Goal: Task Accomplishment & Management: Use online tool/utility

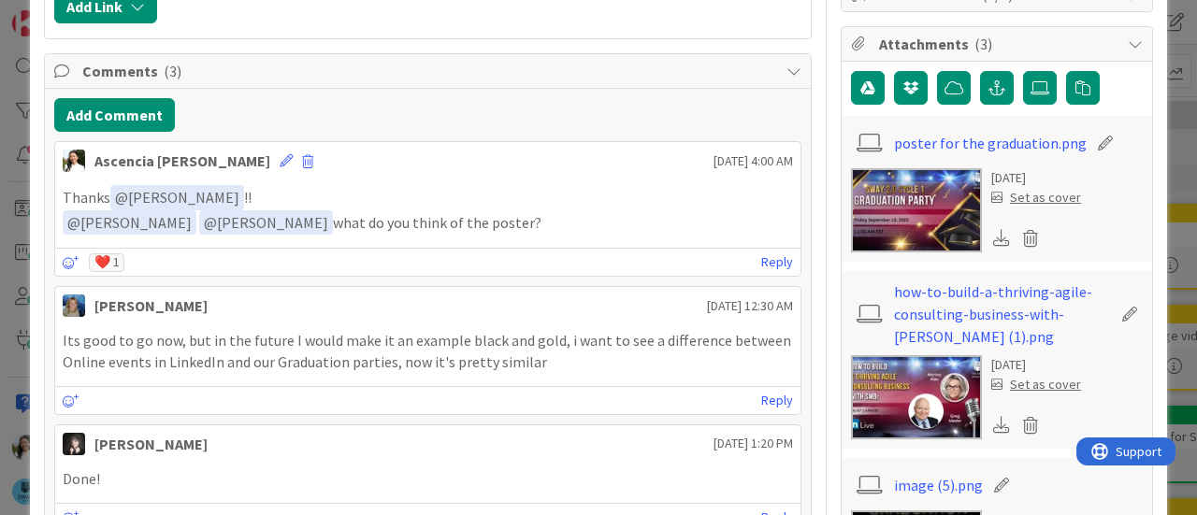
scroll to position [436, 0]
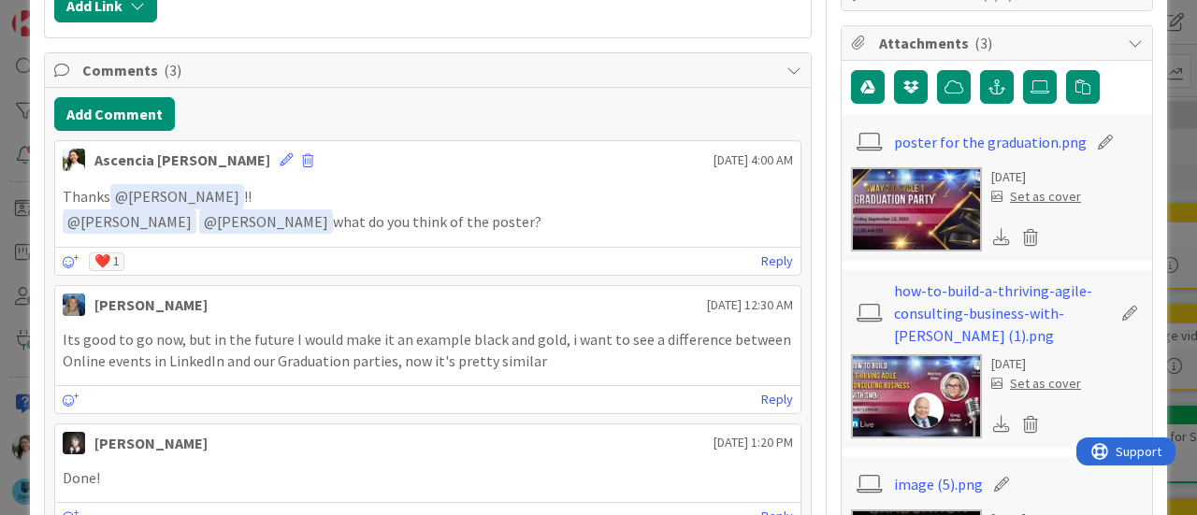
click at [884, 187] on img at bounding box center [916, 209] width 131 height 84
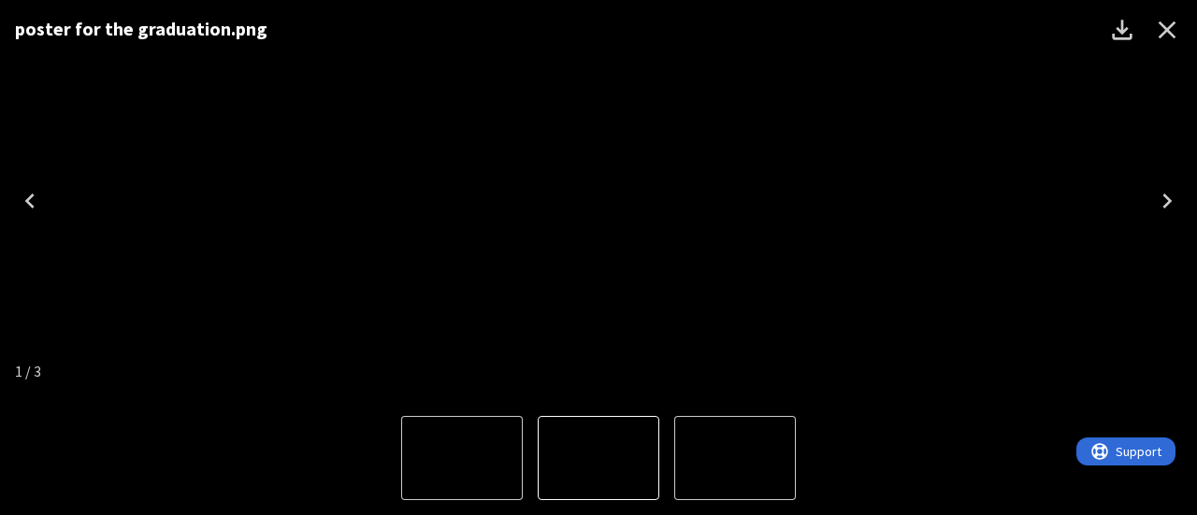
click at [1175, 188] on icon "Next" at bounding box center [1167, 201] width 30 height 30
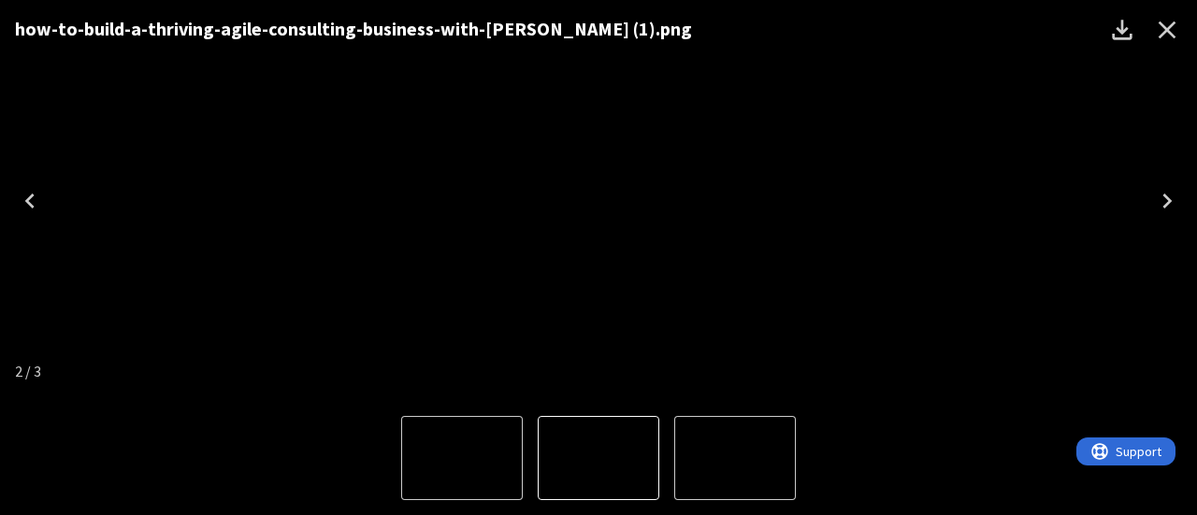
click at [1177, 36] on icon "Close" at bounding box center [1167, 30] width 30 height 30
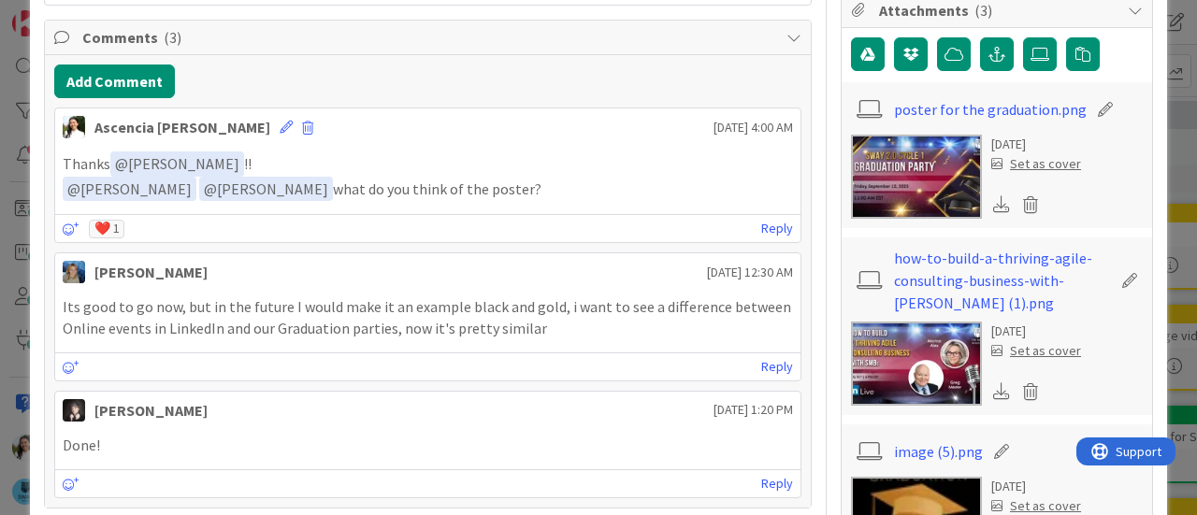
scroll to position [465, 0]
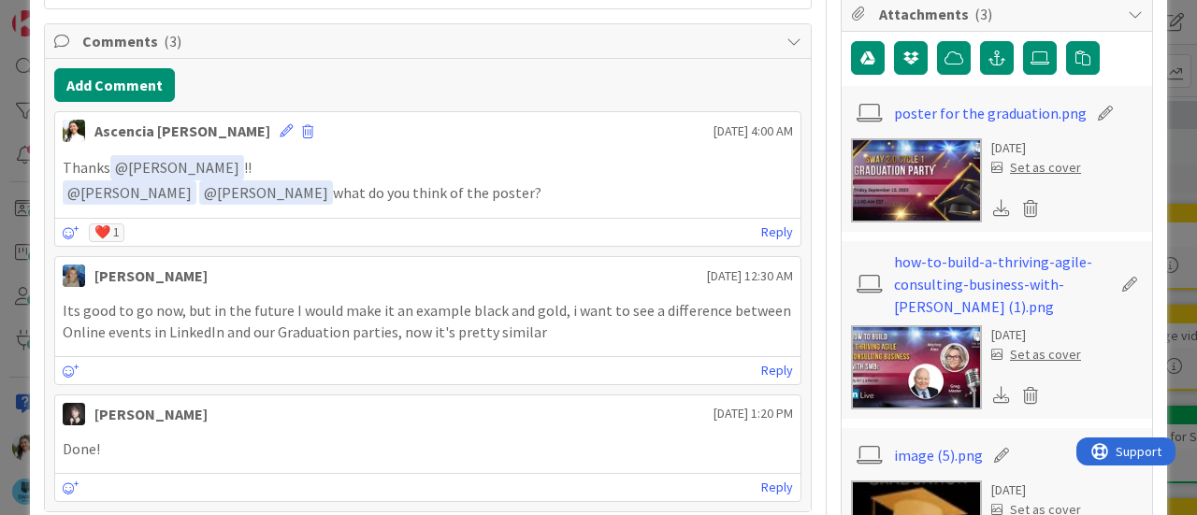
click at [0, 252] on div "ID 1707 SWAY- Visual Done Title 34 / 128 Create a poster for the graduation Des…" at bounding box center [598, 257] width 1197 height 515
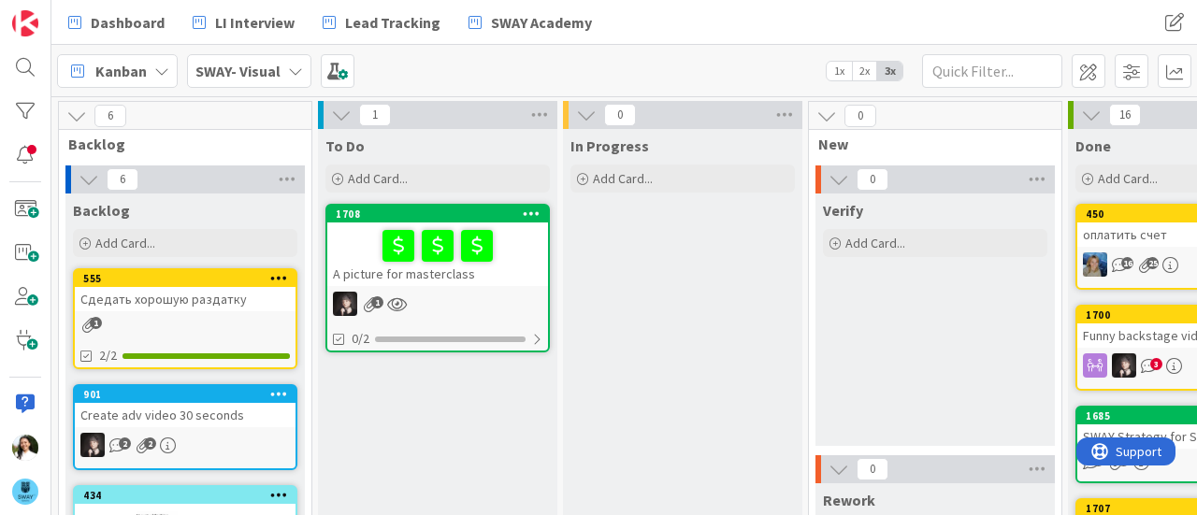
click at [261, 66] on b "SWAY- Visual" at bounding box center [237, 71] width 85 height 19
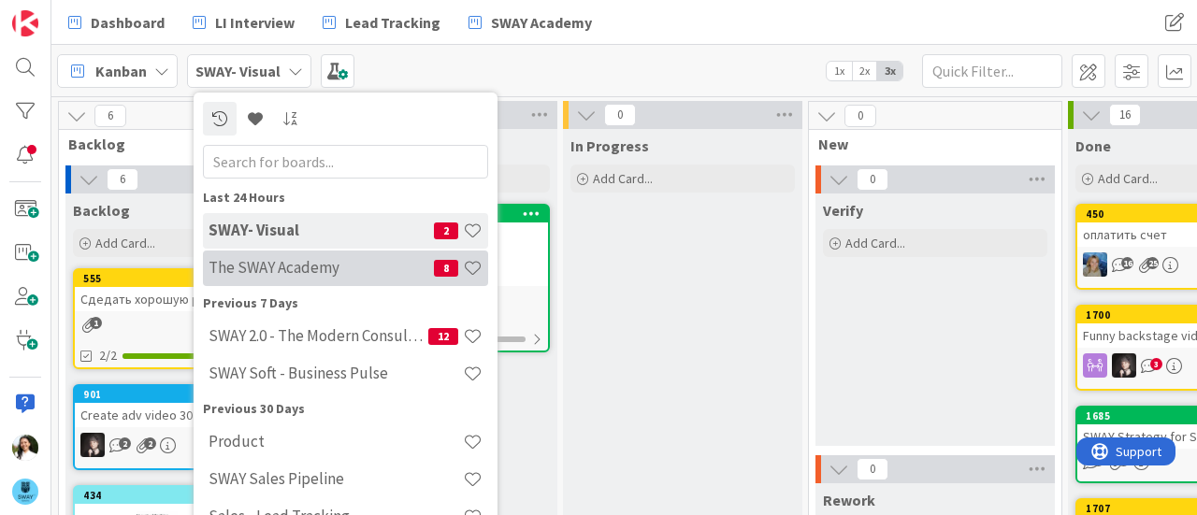
click at [305, 263] on h4 "The SWAY Academy" at bounding box center [321, 267] width 225 height 19
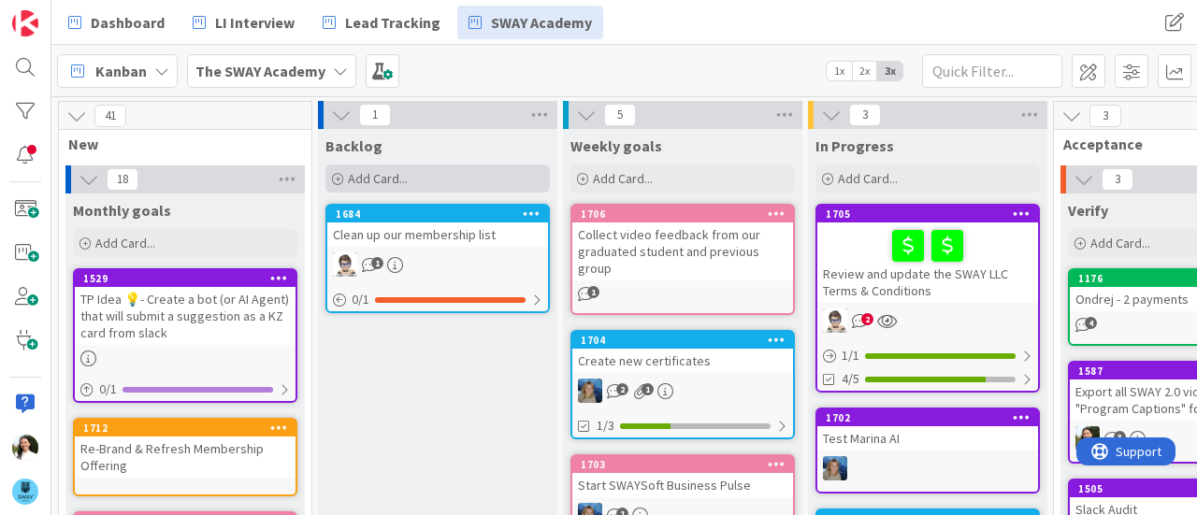
click at [460, 181] on div "Add Card..." at bounding box center [438, 179] width 224 height 28
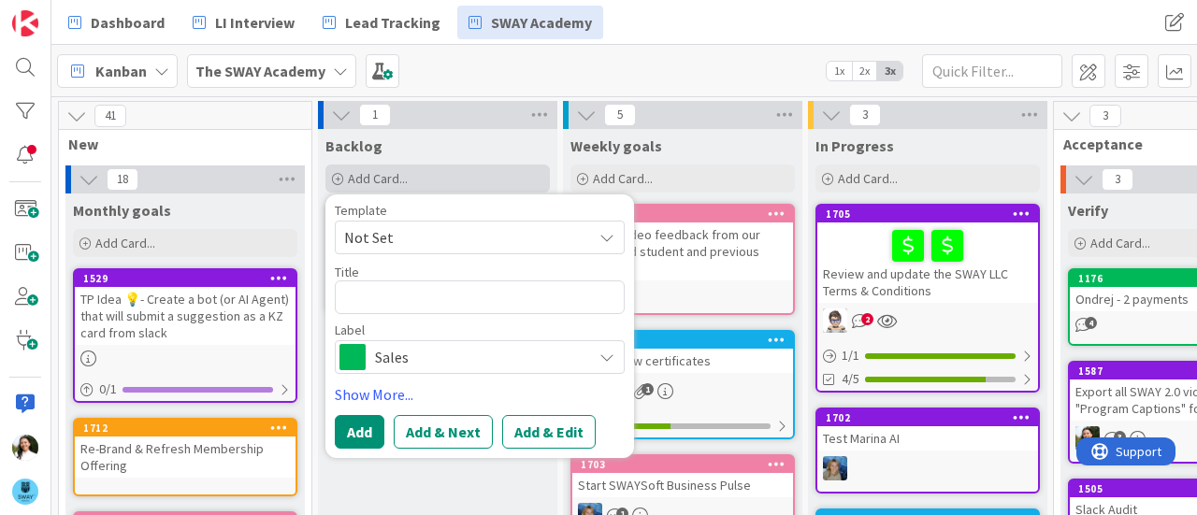
type textarea "x"
type textarea "S"
type textarea "x"
type textarea "Sa"
type textarea "x"
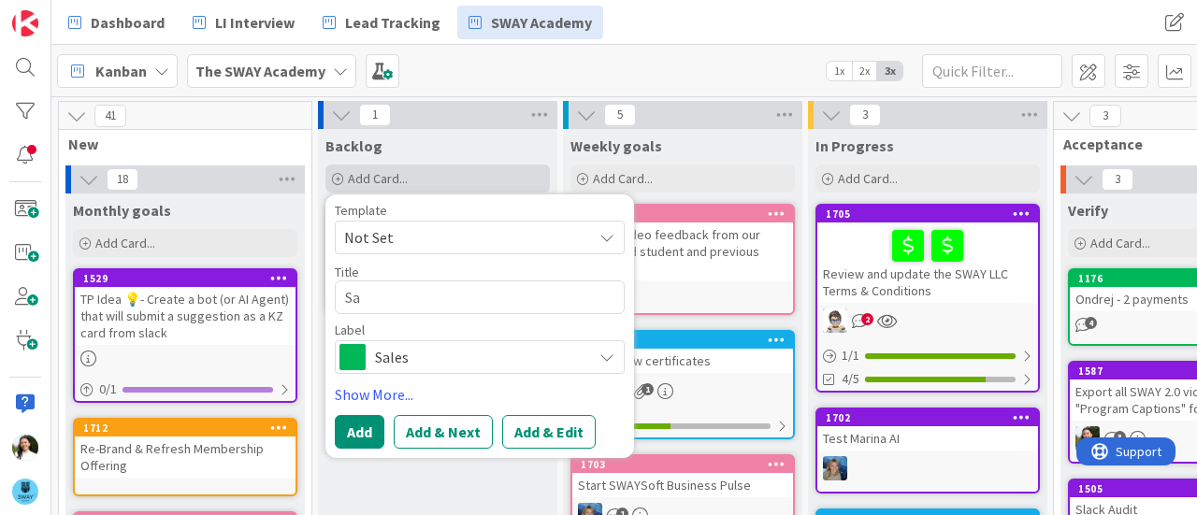
type textarea "[PERSON_NAME]"
type textarea "x"
type textarea "Sale"
type textarea "x"
type textarea "Sales"
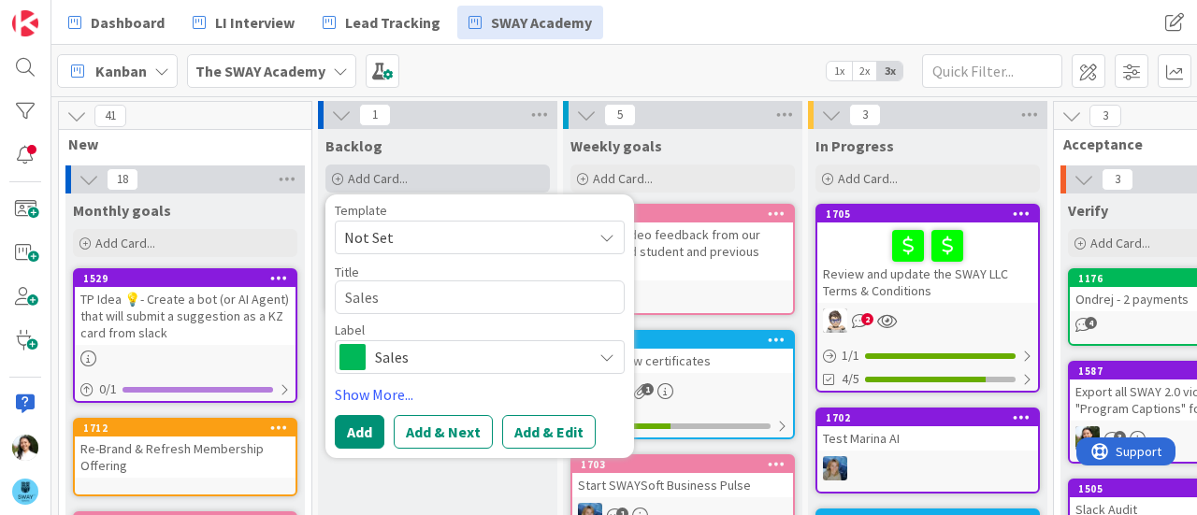
type textarea "x"
type textarea "Sales"
type textarea "x"
type textarea "Sales W"
type textarea "x"
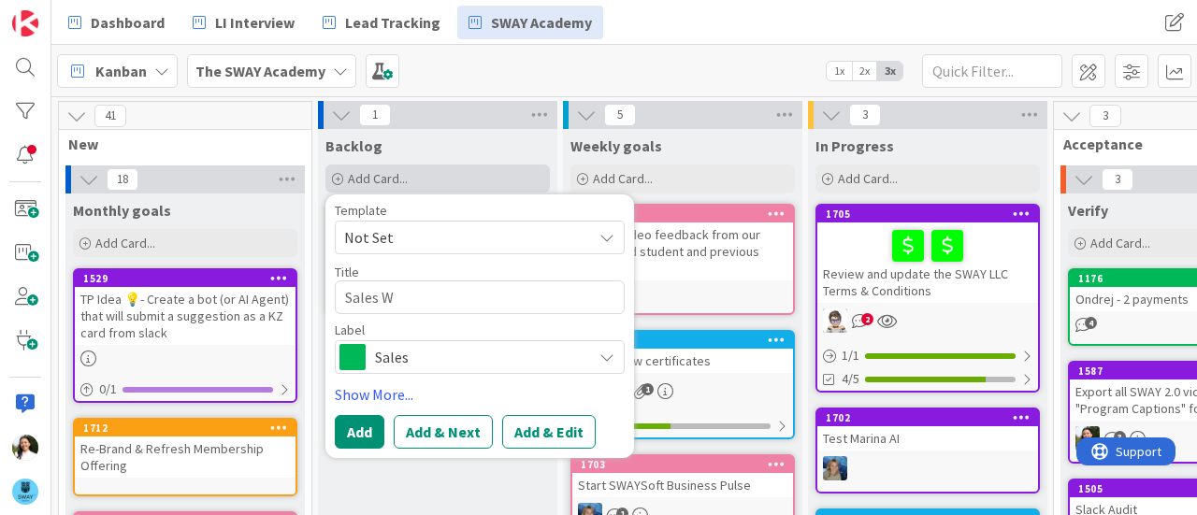
type textarea "Sales We"
type textarea "x"
type textarea "Sales Web"
type textarea "x"
type textarea "Sales Webi"
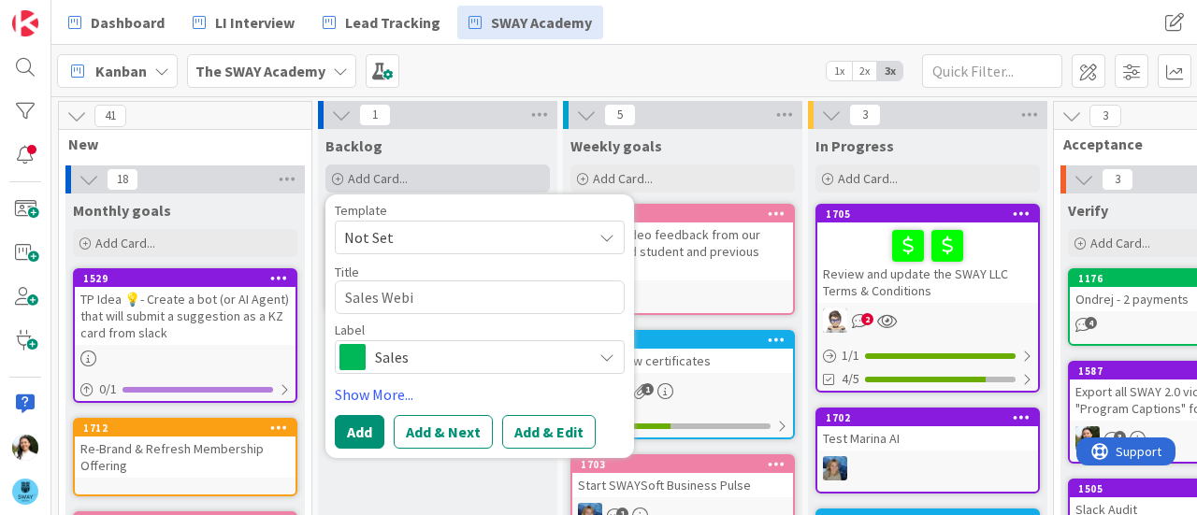
type textarea "x"
type textarea "Sales Webina"
type textarea "x"
type textarea "Sales Webinar"
type textarea "x"
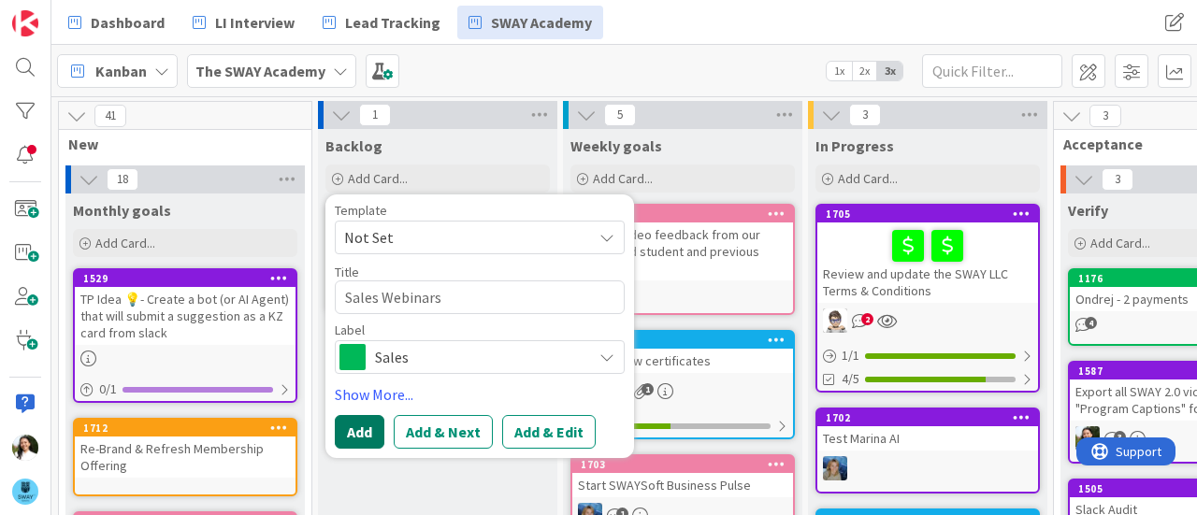
type textarea "Sales Webinars"
click at [363, 429] on button "Add" at bounding box center [360, 432] width 50 height 34
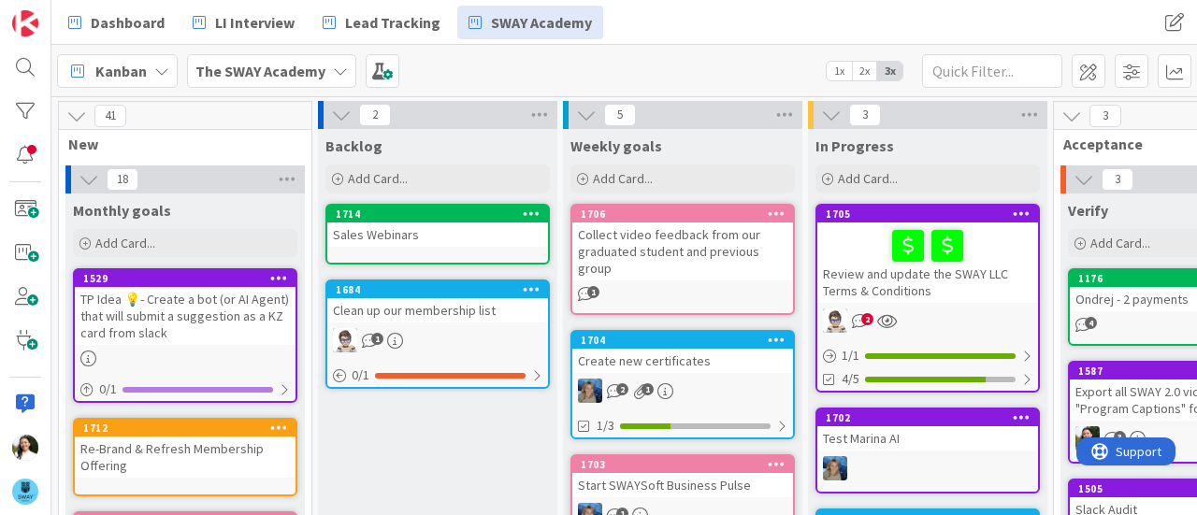
click at [427, 241] on div "Sales Webinars" at bounding box center [437, 235] width 221 height 24
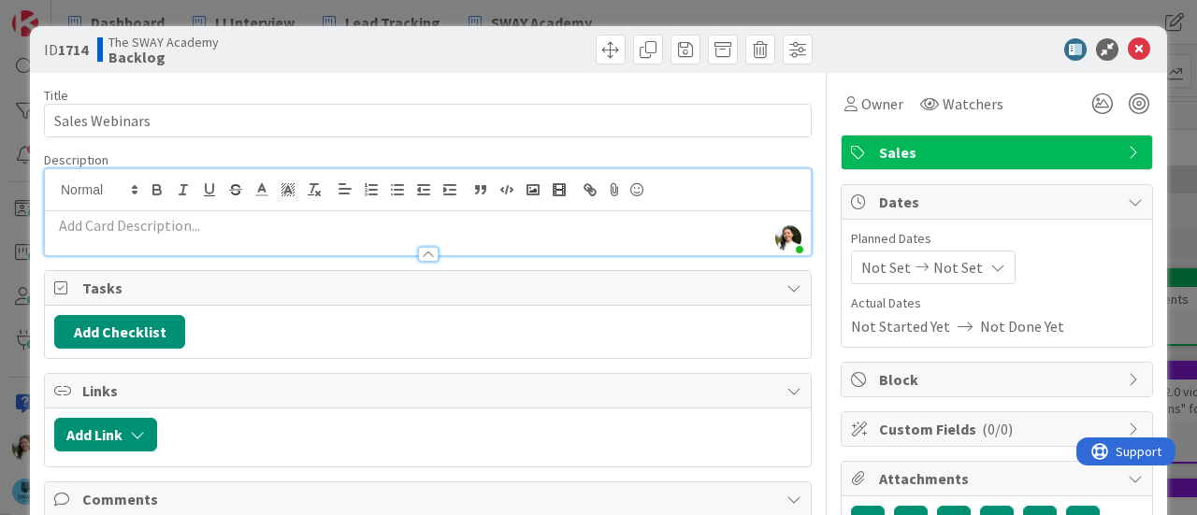
click at [217, 189] on div "Ascencia [PERSON_NAME] just joined" at bounding box center [428, 212] width 766 height 86
paste div
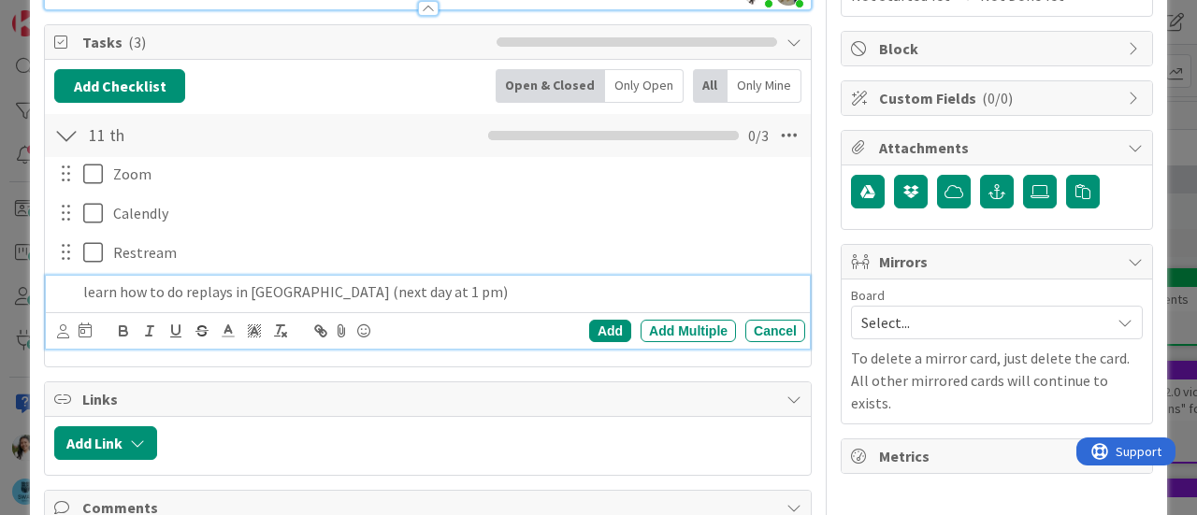
scroll to position [370, 0]
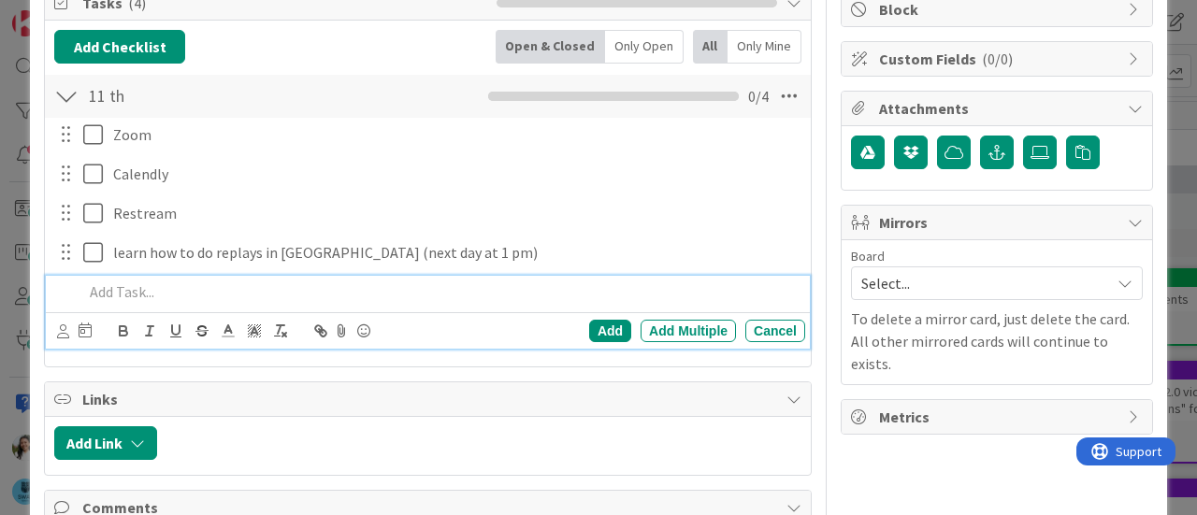
click at [195, 296] on p at bounding box center [440, 293] width 715 height 22
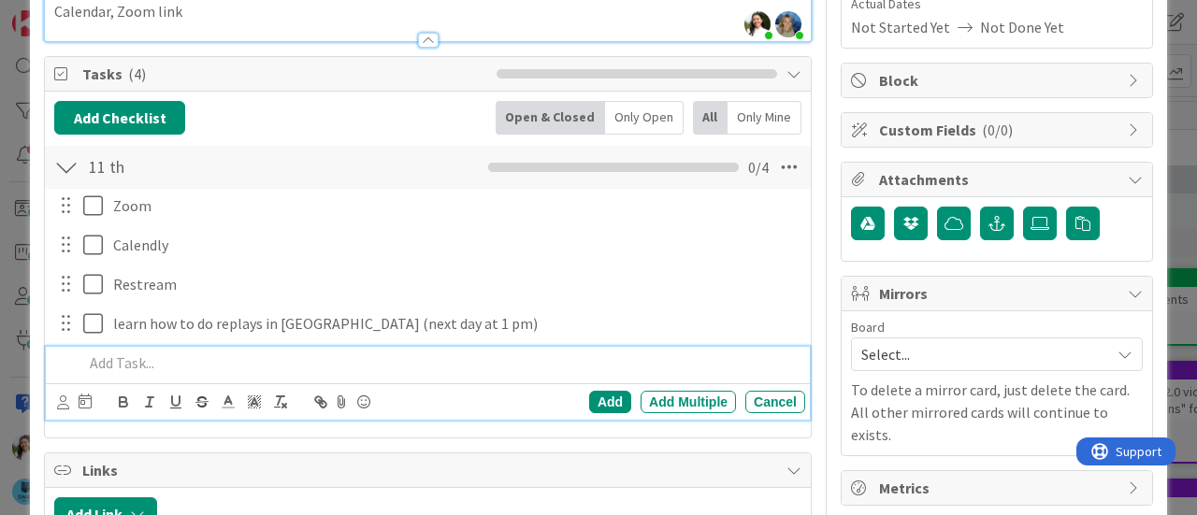
scroll to position [354, 0]
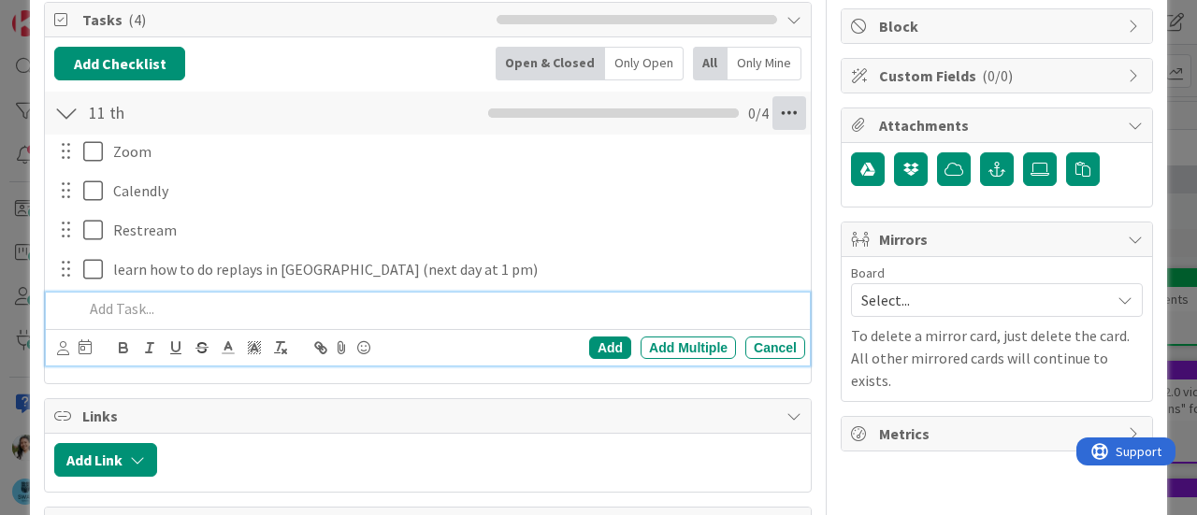
click at [782, 114] on icon at bounding box center [790, 113] width 34 height 34
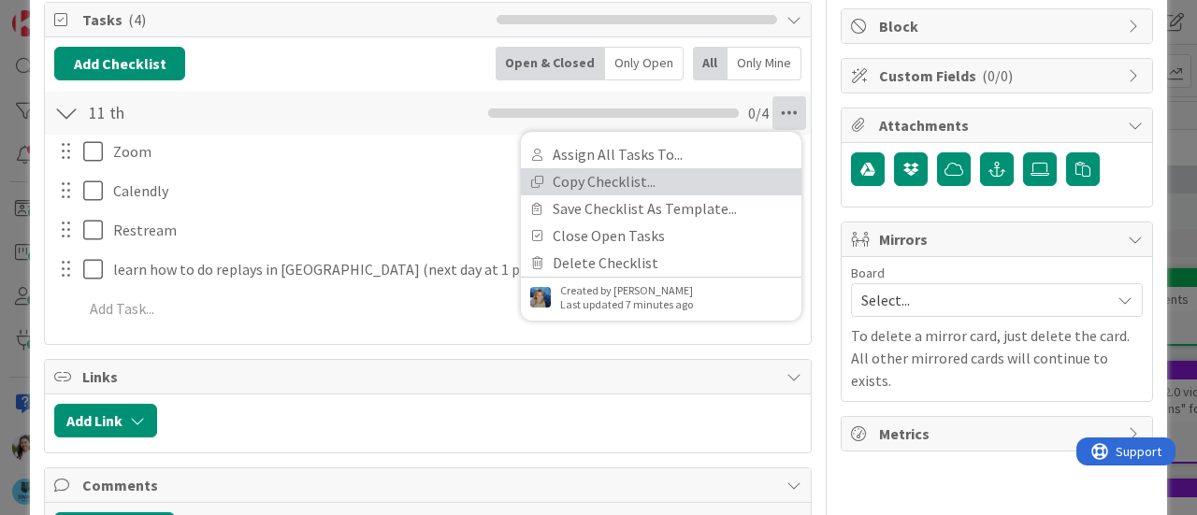
click at [654, 184] on link "Copy Checklist..." at bounding box center [661, 181] width 281 height 27
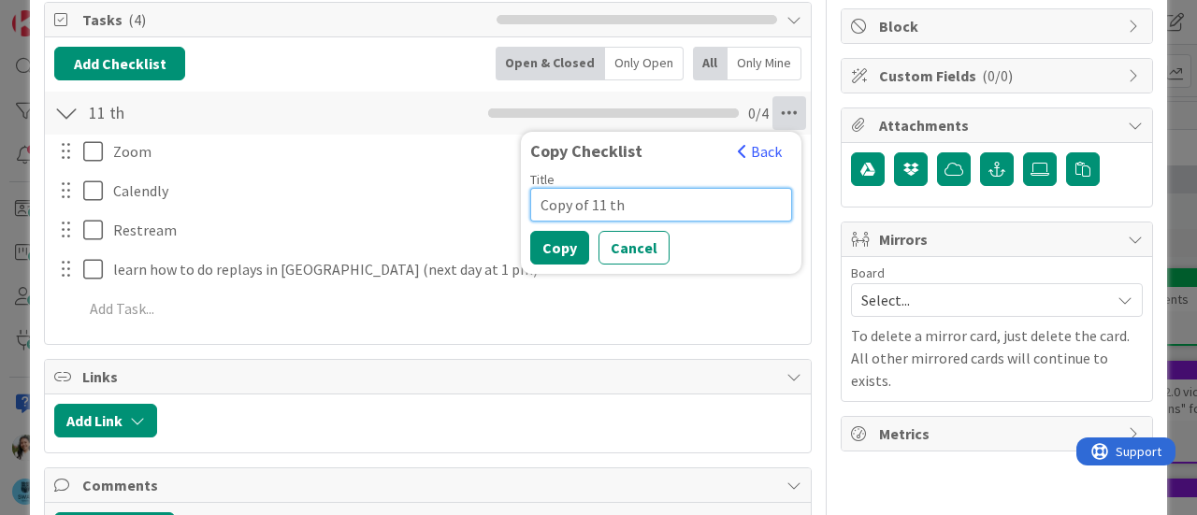
drag, startPoint x: 587, startPoint y: 199, endPoint x: 513, endPoint y: 197, distance: 74.9
click at [521, 197] on div "Copy Checklist Back Title Copy of 11 th Copy Cancel" at bounding box center [661, 203] width 281 height 142
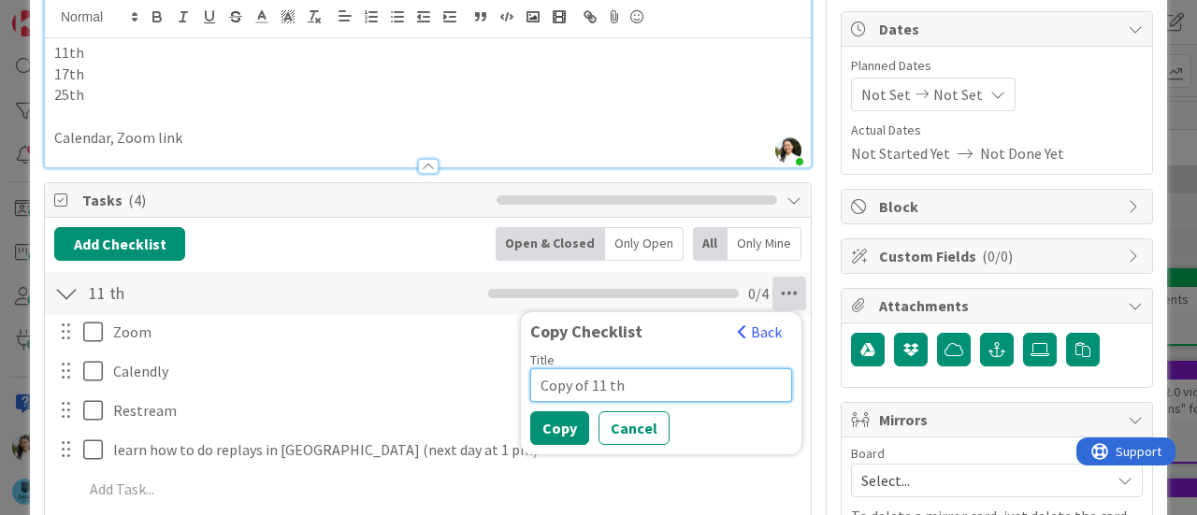
scroll to position [261, 0]
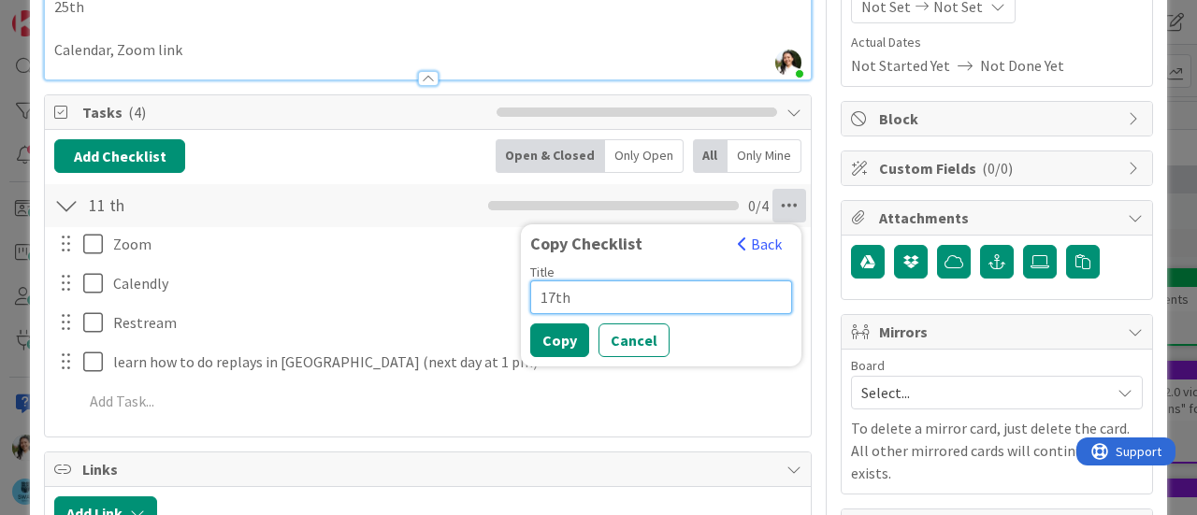
type input "17th"
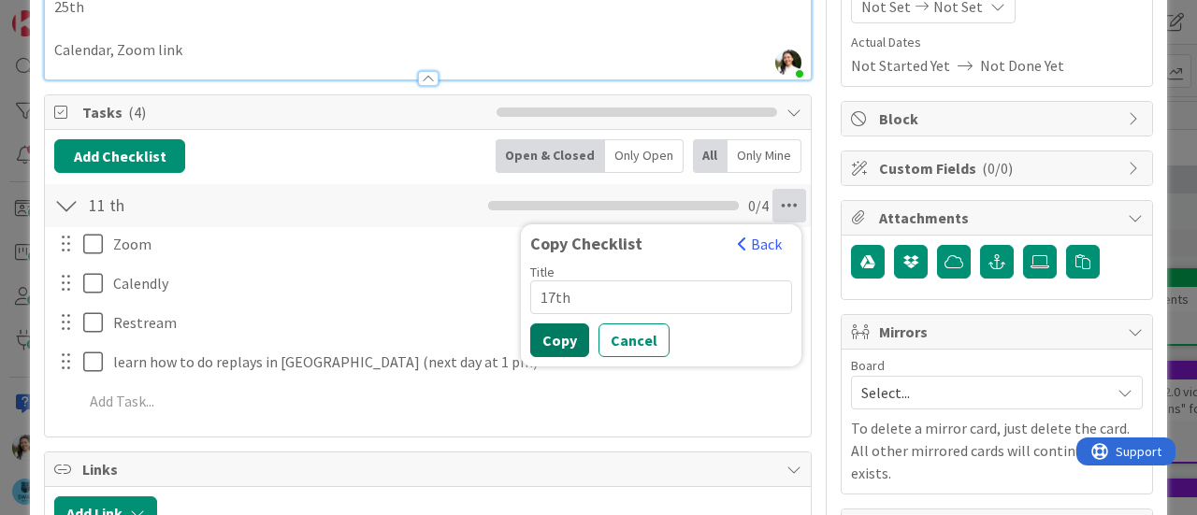
click at [545, 332] on button "Copy" at bounding box center [559, 341] width 59 height 34
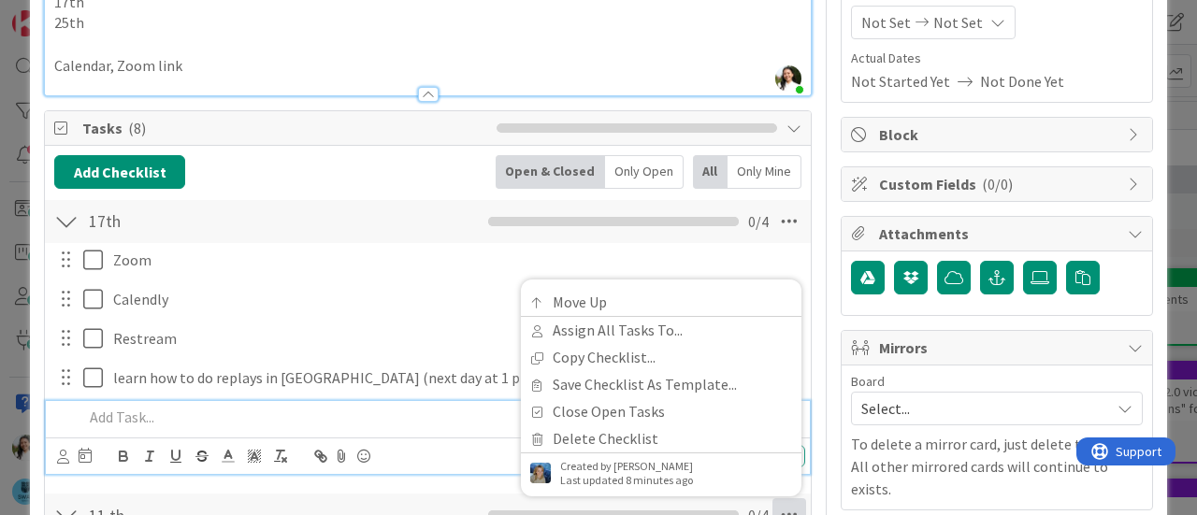
scroll to position [244, 0]
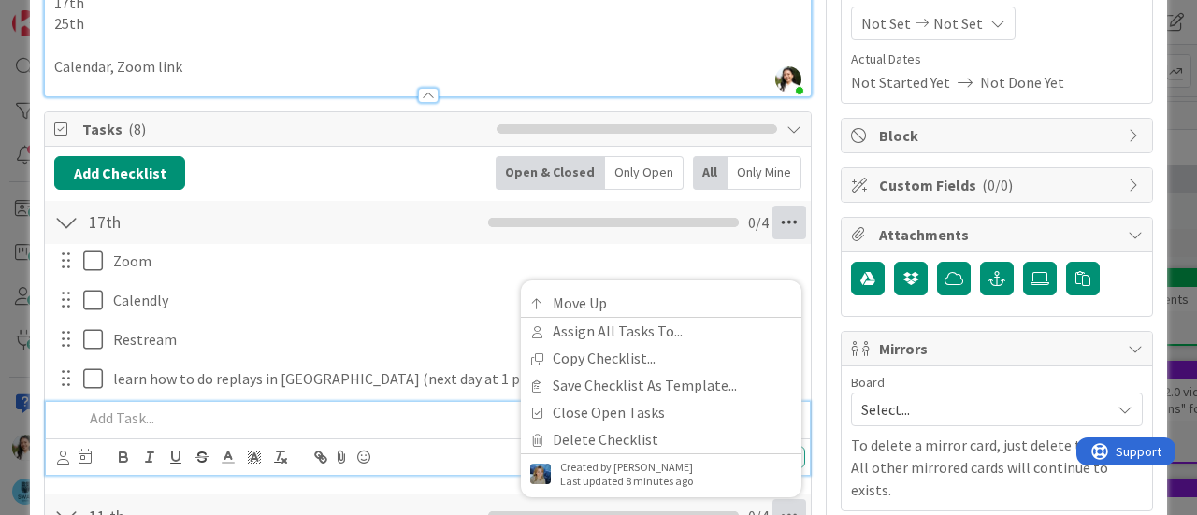
click at [773, 224] on icon at bounding box center [790, 223] width 34 height 34
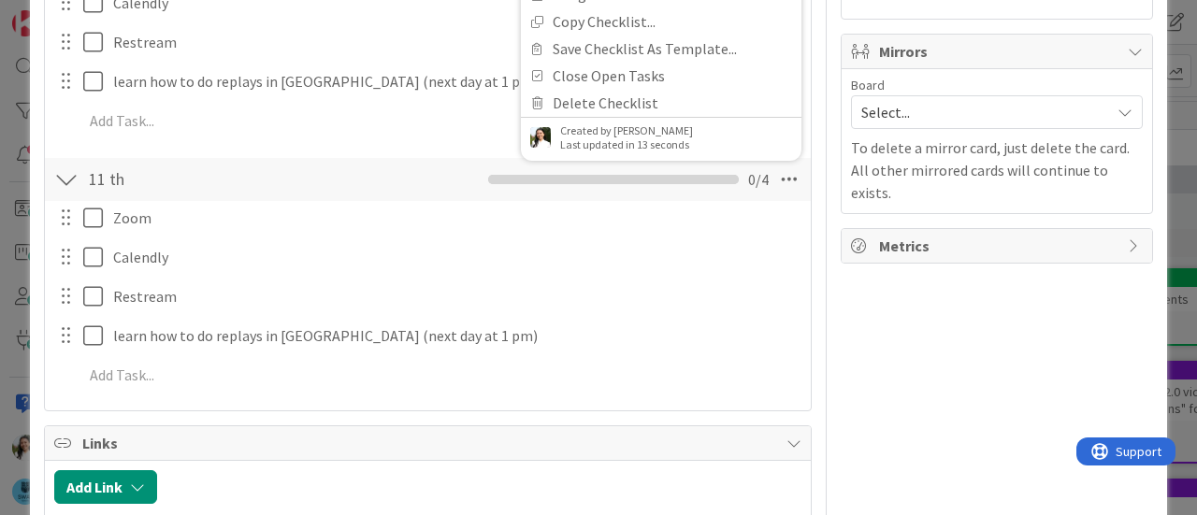
scroll to position [543, 0]
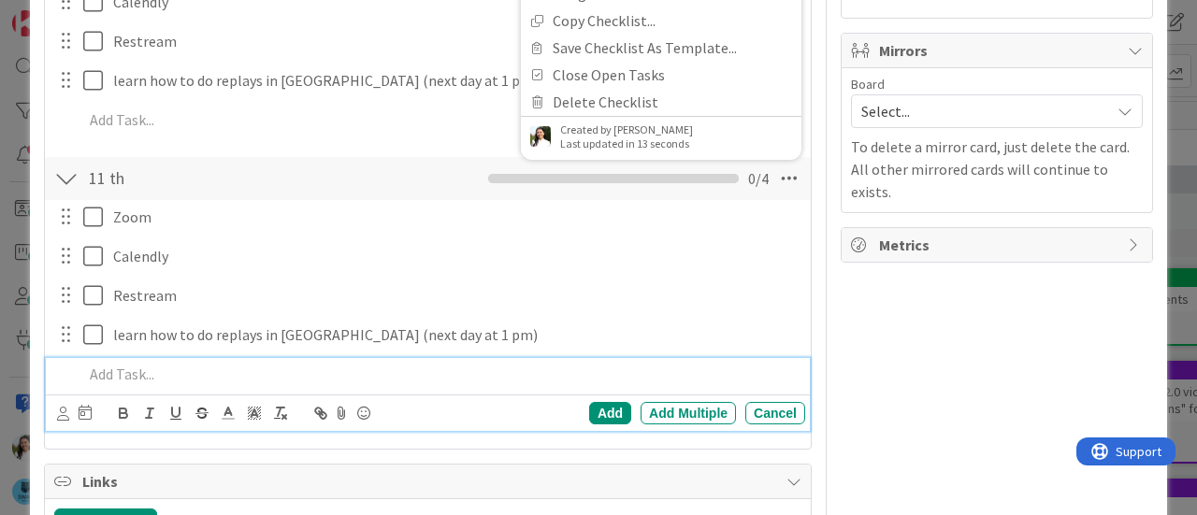
click at [170, 378] on p at bounding box center [440, 375] width 715 height 22
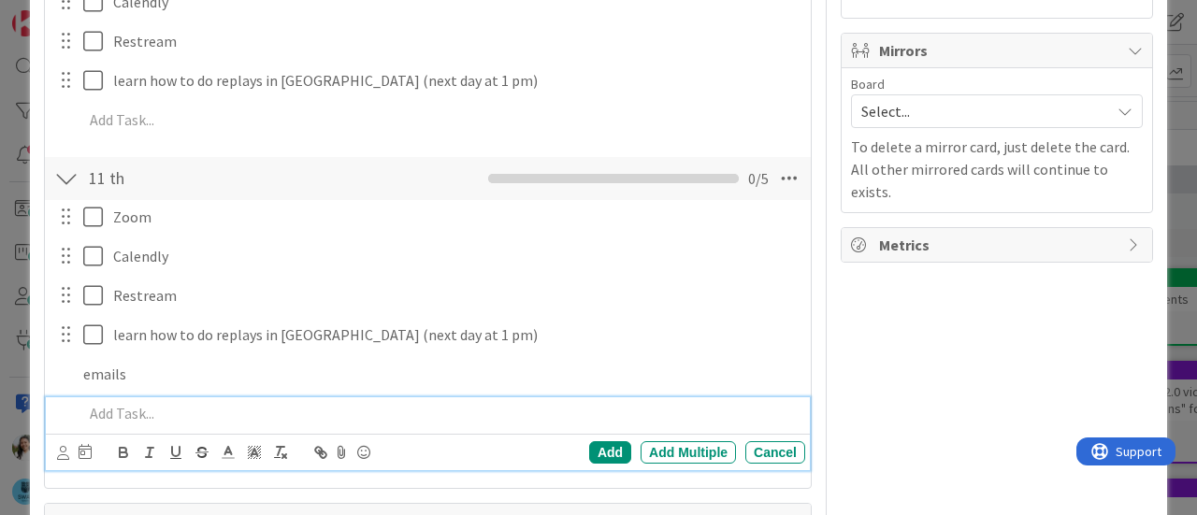
scroll to position [582, 0]
